Goal: Task Accomplishment & Management: Use online tool/utility

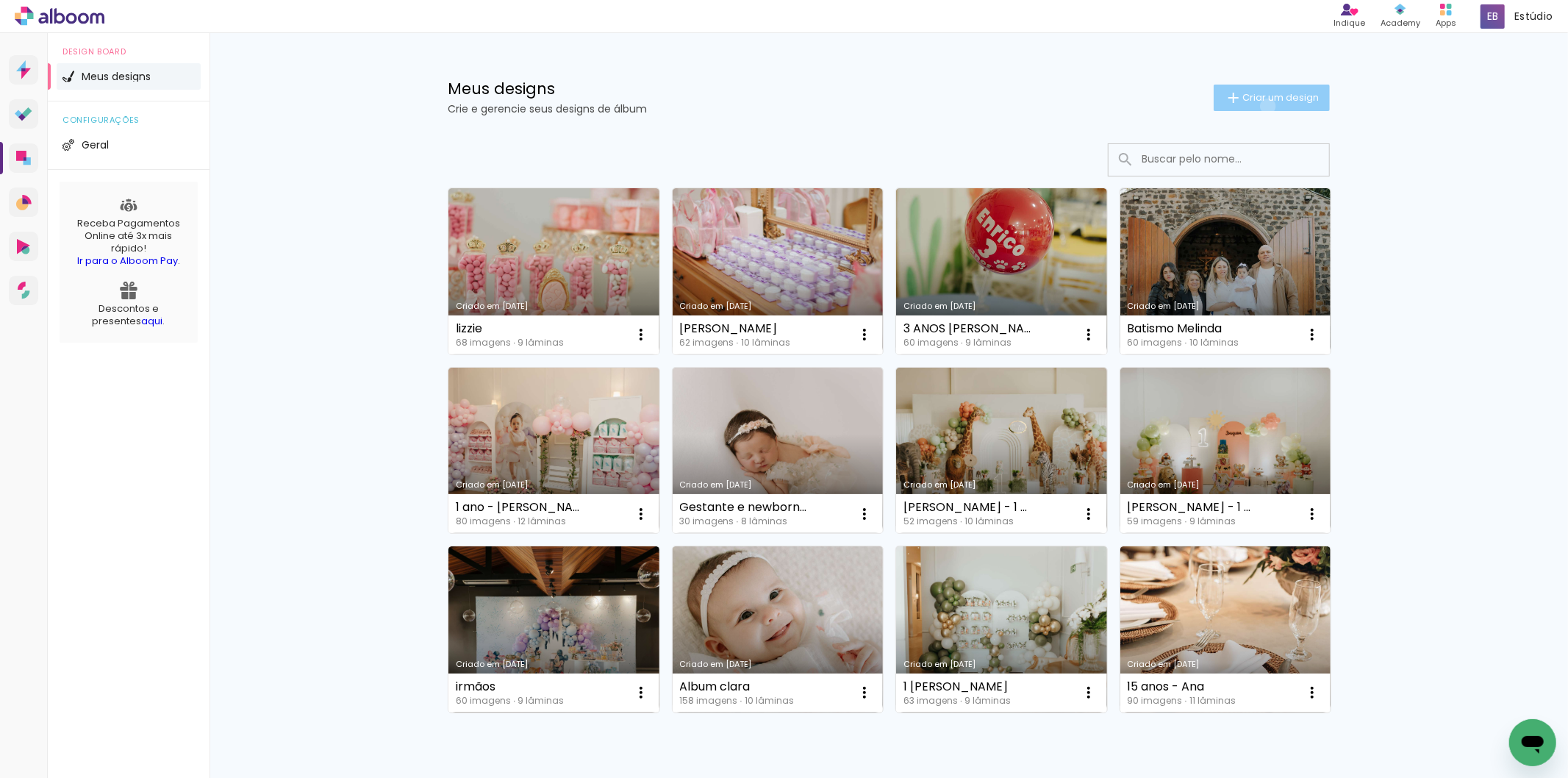
click at [1259, 106] on paper-button "Criar um design" at bounding box center [1272, 98] width 116 height 26
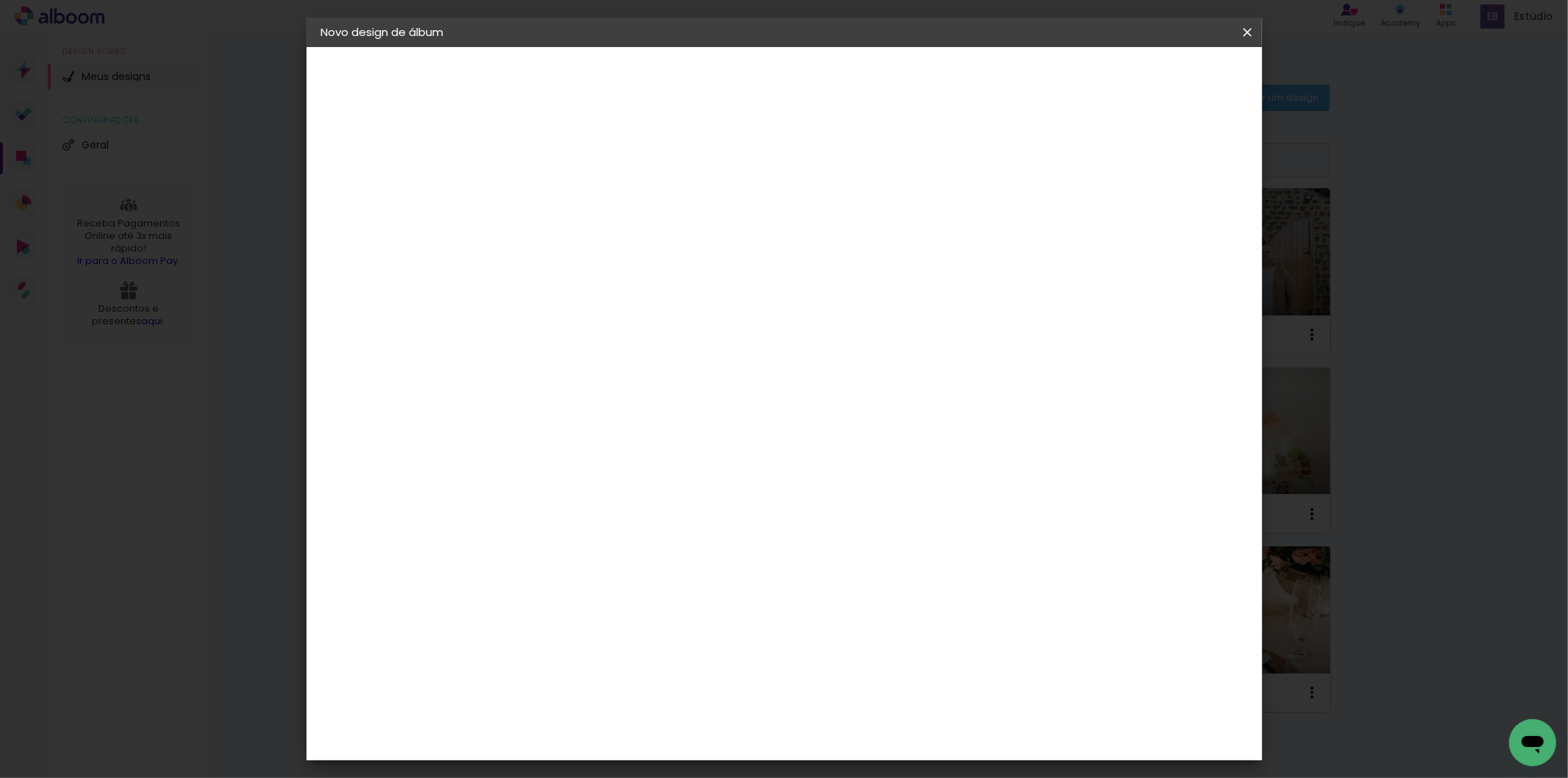
click at [562, 195] on input at bounding box center [562, 198] width 0 height 23
type input "b"
type input "Gestante e newborn"
type paper-input "Gestante e newborn"
click at [712, 71] on paper-button "Avançar" at bounding box center [676, 78] width 72 height 25
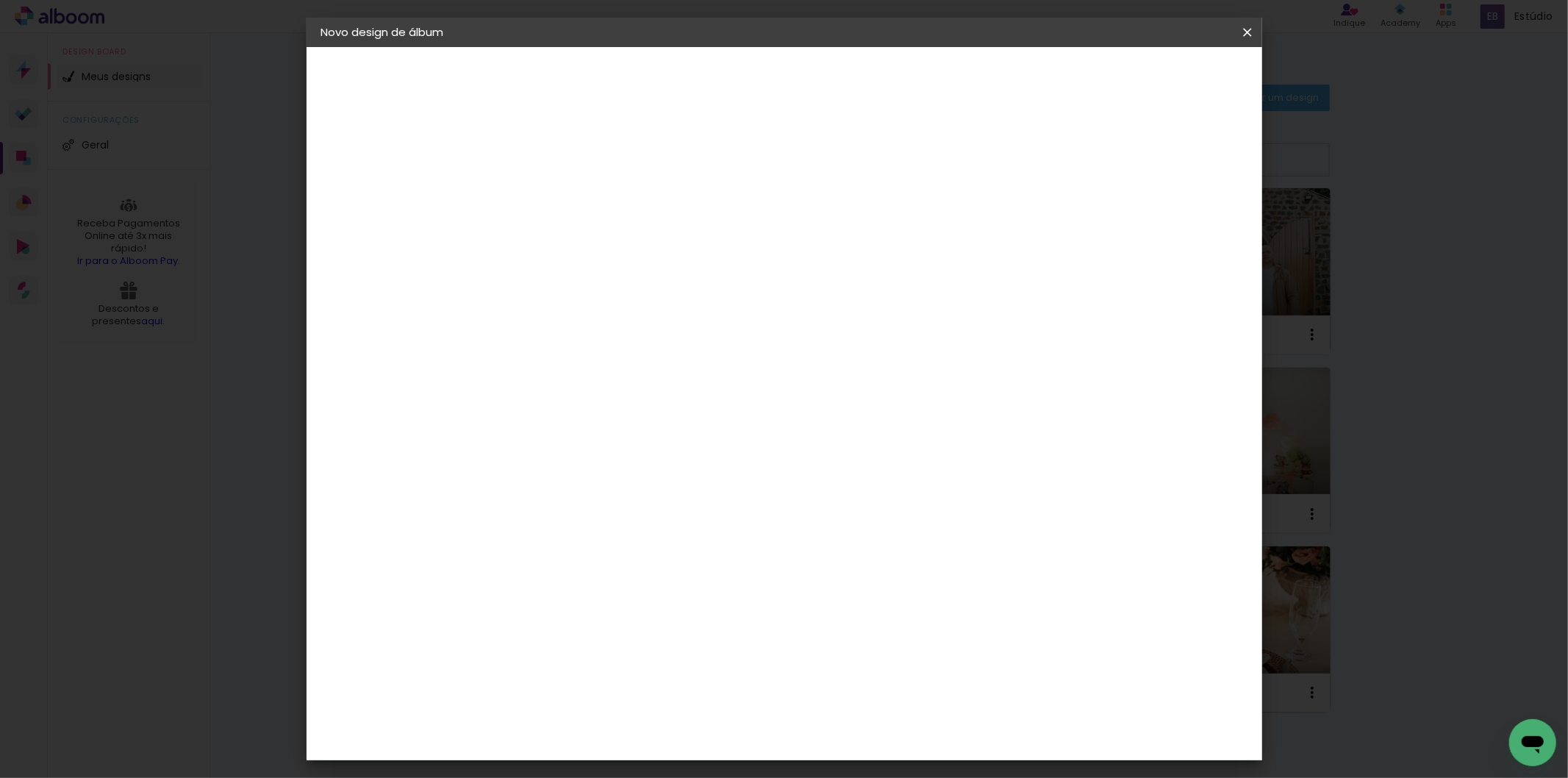
click at [578, 461] on div "Albumaster" at bounding box center [585, 457] width 69 height 12
click at [837, 86] on paper-button "Avançar" at bounding box center [800, 78] width 72 height 25
click at [715, 346] on span "20 × 25 cm" at bounding box center [688, 365] width 55 height 39
click at [1239, 26] on iron-icon at bounding box center [1247, 32] width 17 height 15
click at [1504, 240] on iron-overlay-backdrop at bounding box center [784, 389] width 1568 height 778
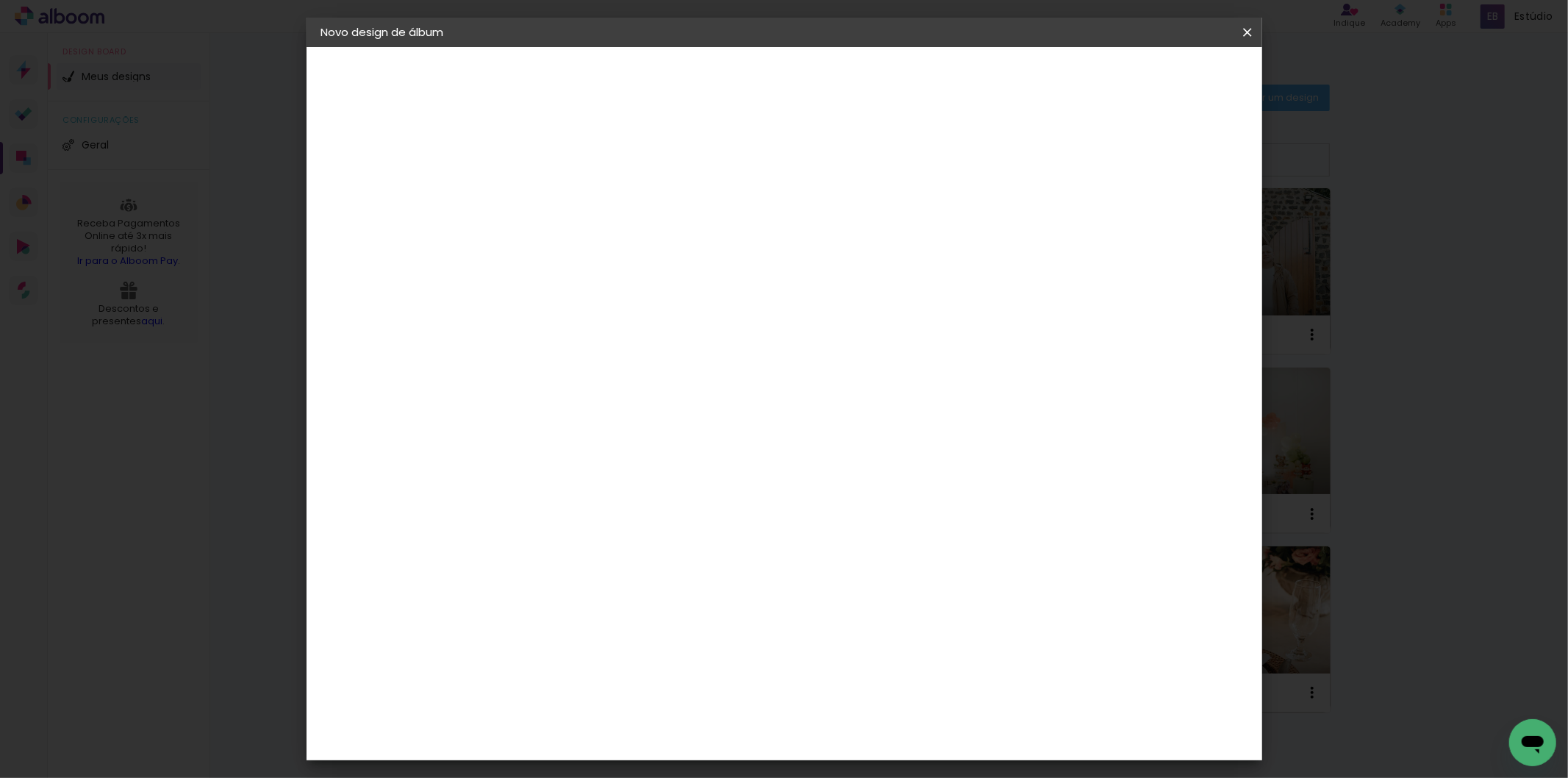
click at [1504, 240] on iron-overlay-backdrop at bounding box center [784, 389] width 1568 height 778
click at [1247, 34] on div "Meus designs Crie e gerencie seus designs de álbum Criar um design" at bounding box center [889, 80] width 956 height 95
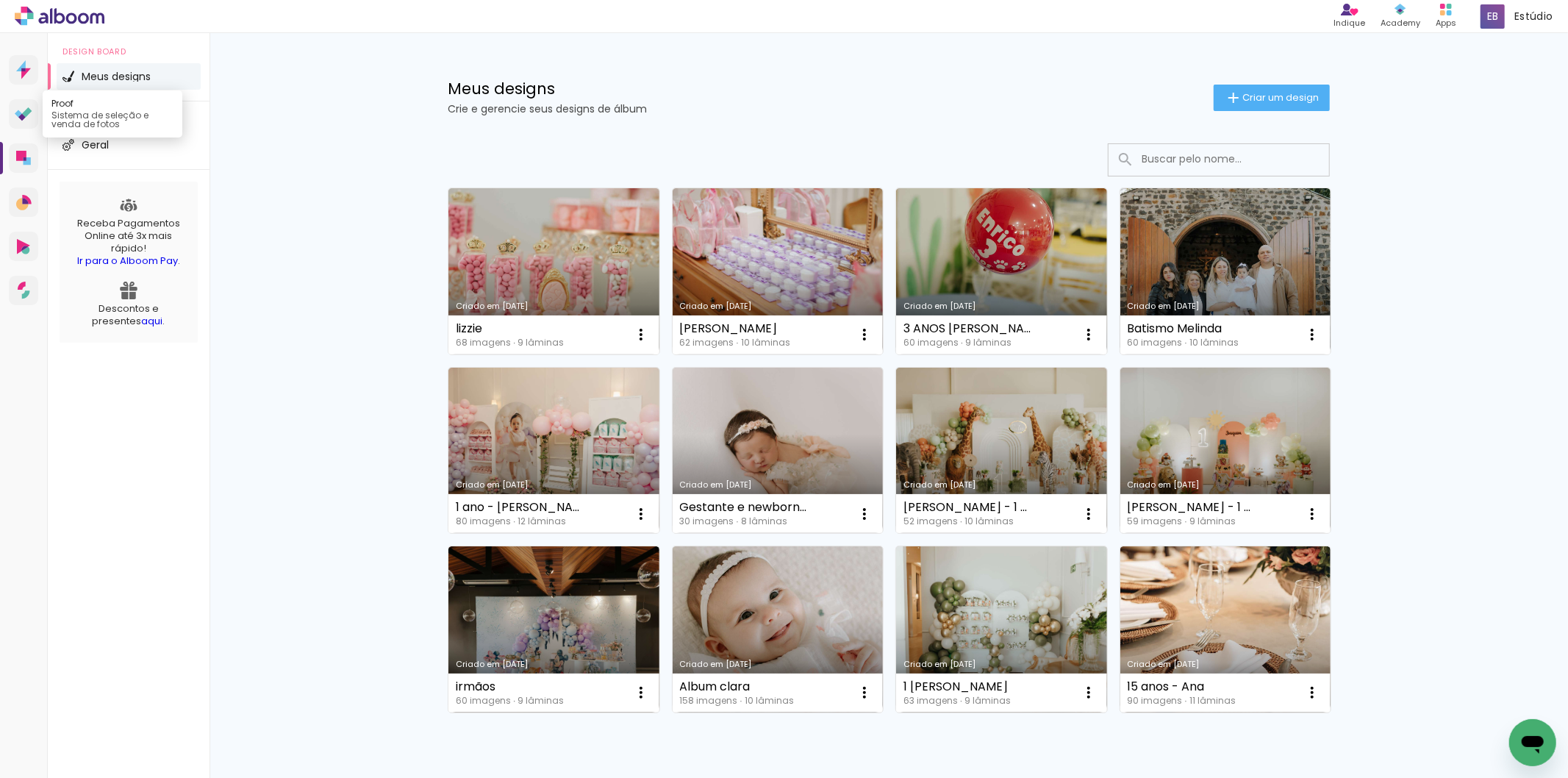
click at [26, 108] on icon at bounding box center [27, 113] width 10 height 10
